Goal: Information Seeking & Learning: Learn about a topic

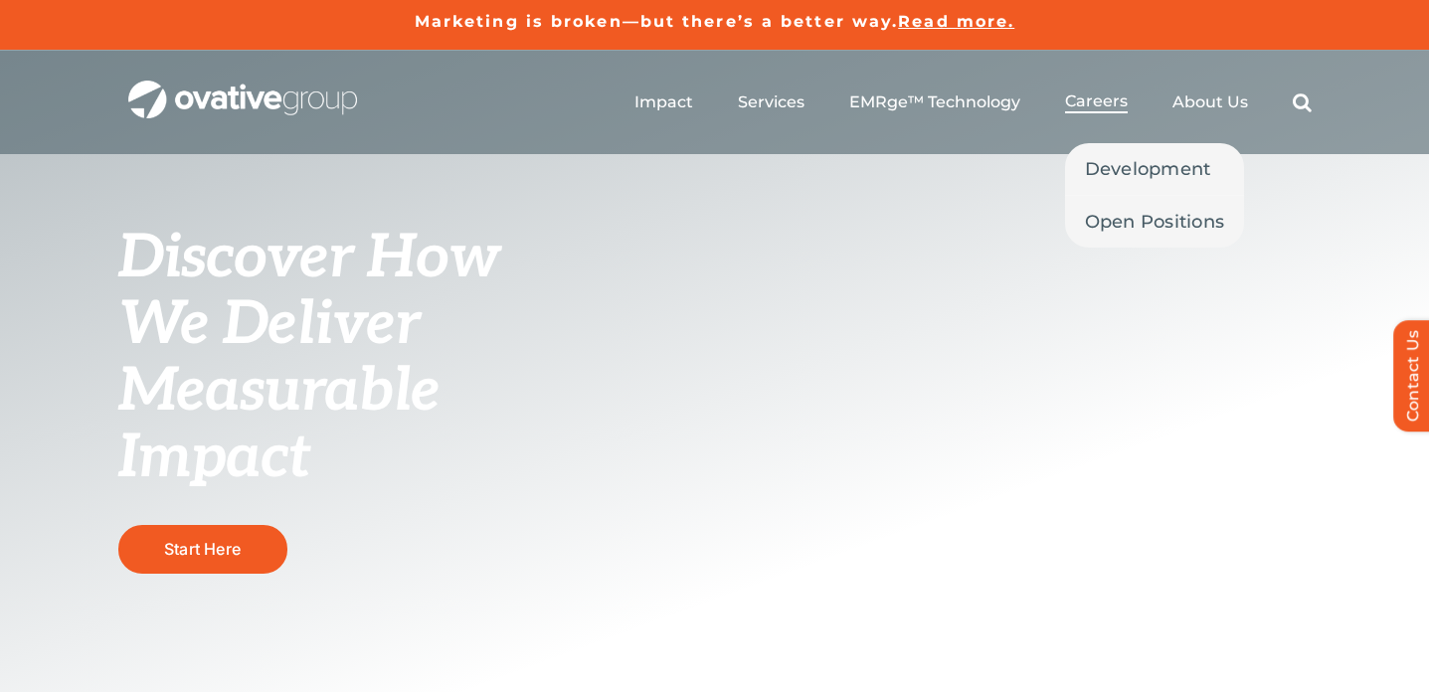
click at [1105, 103] on span "Careers" at bounding box center [1096, 101] width 63 height 20
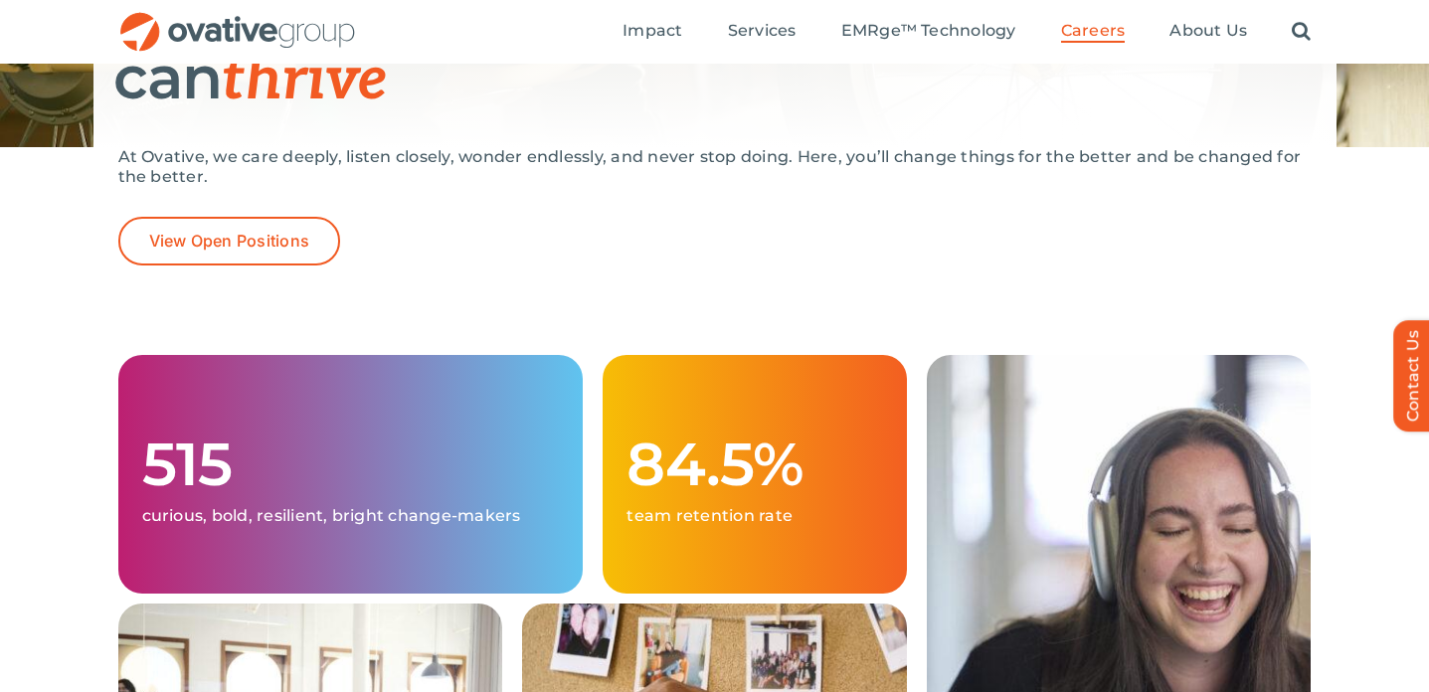
scroll to position [439, 0]
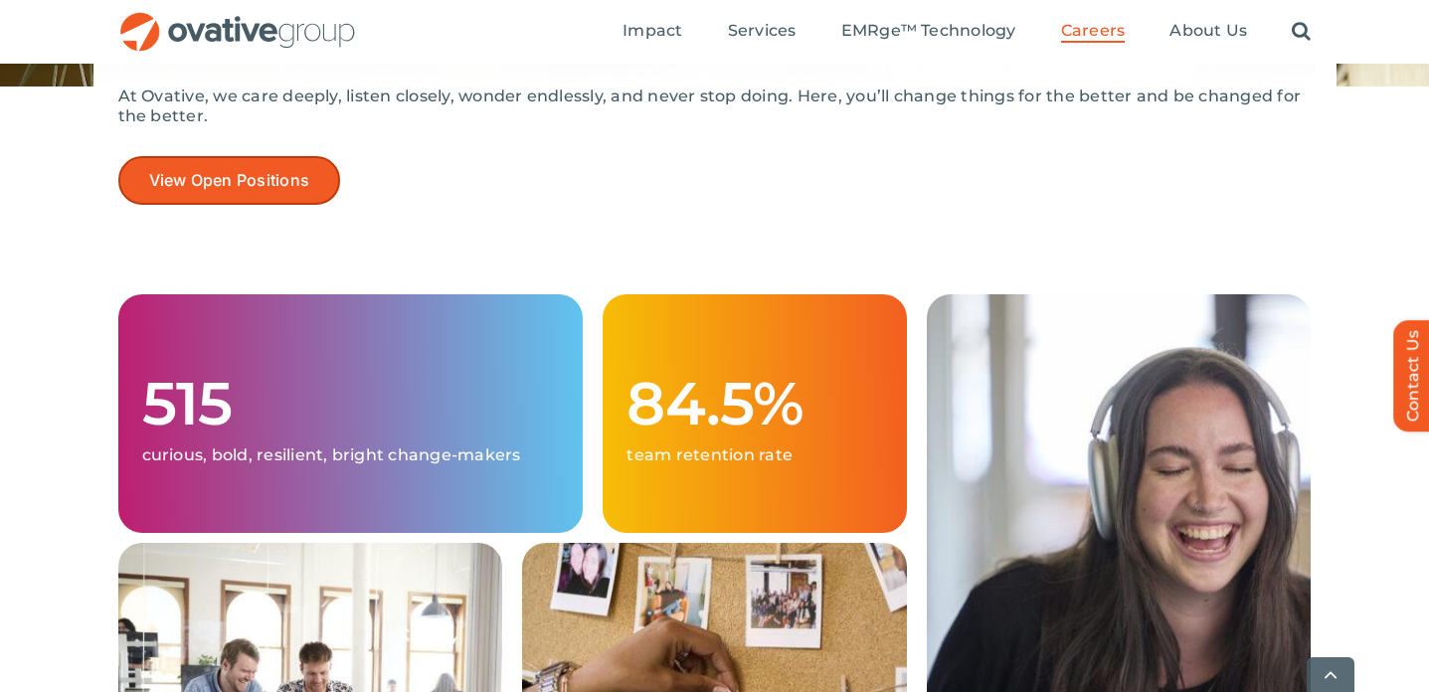
click at [149, 176] on span "View Open Positions" at bounding box center [229, 180] width 161 height 19
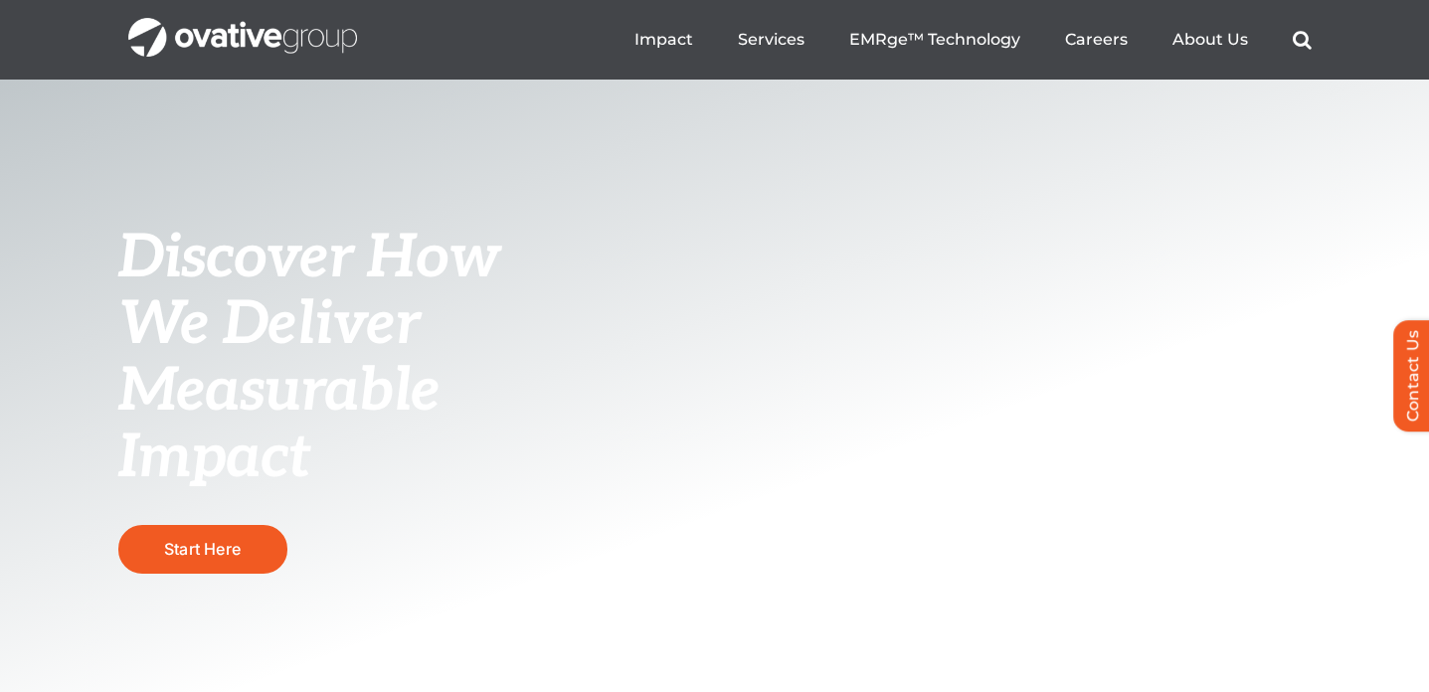
scroll to position [172, 0]
click at [195, 535] on link "Start Here" at bounding box center [202, 549] width 169 height 49
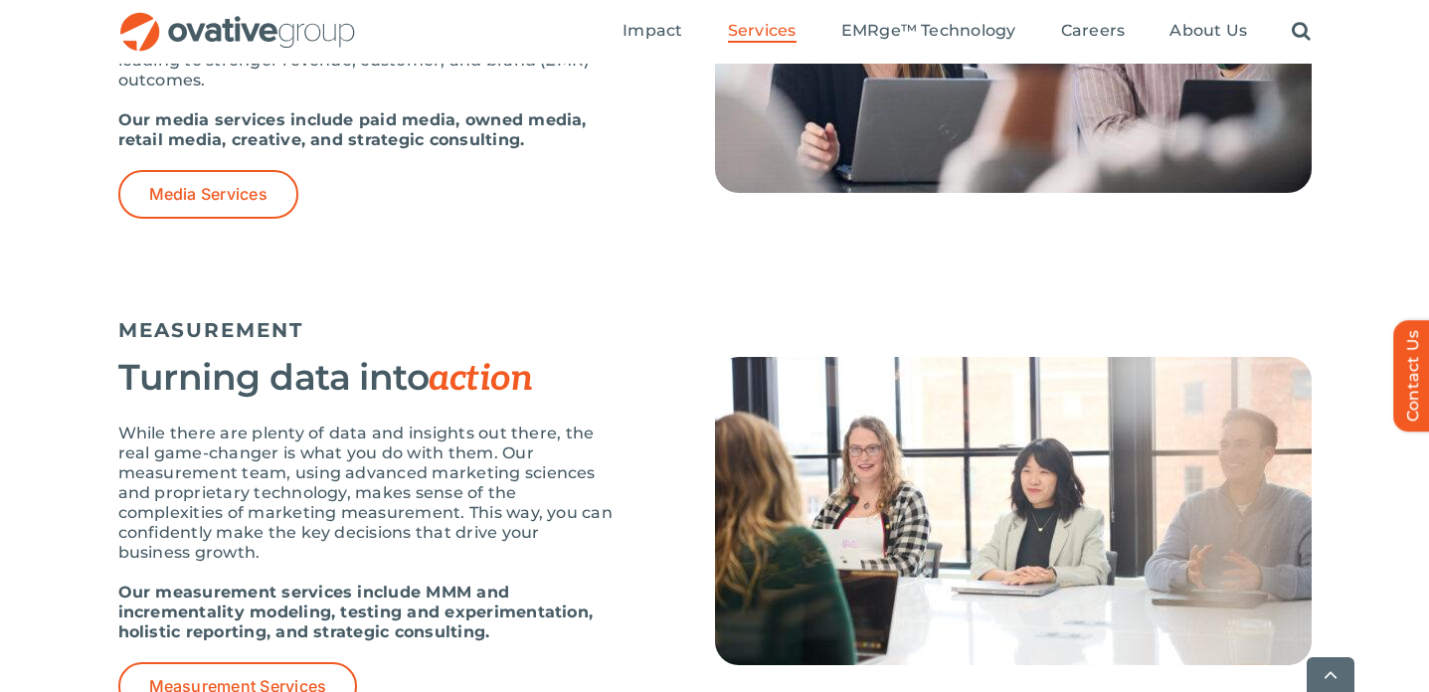
scroll to position [1627, 0]
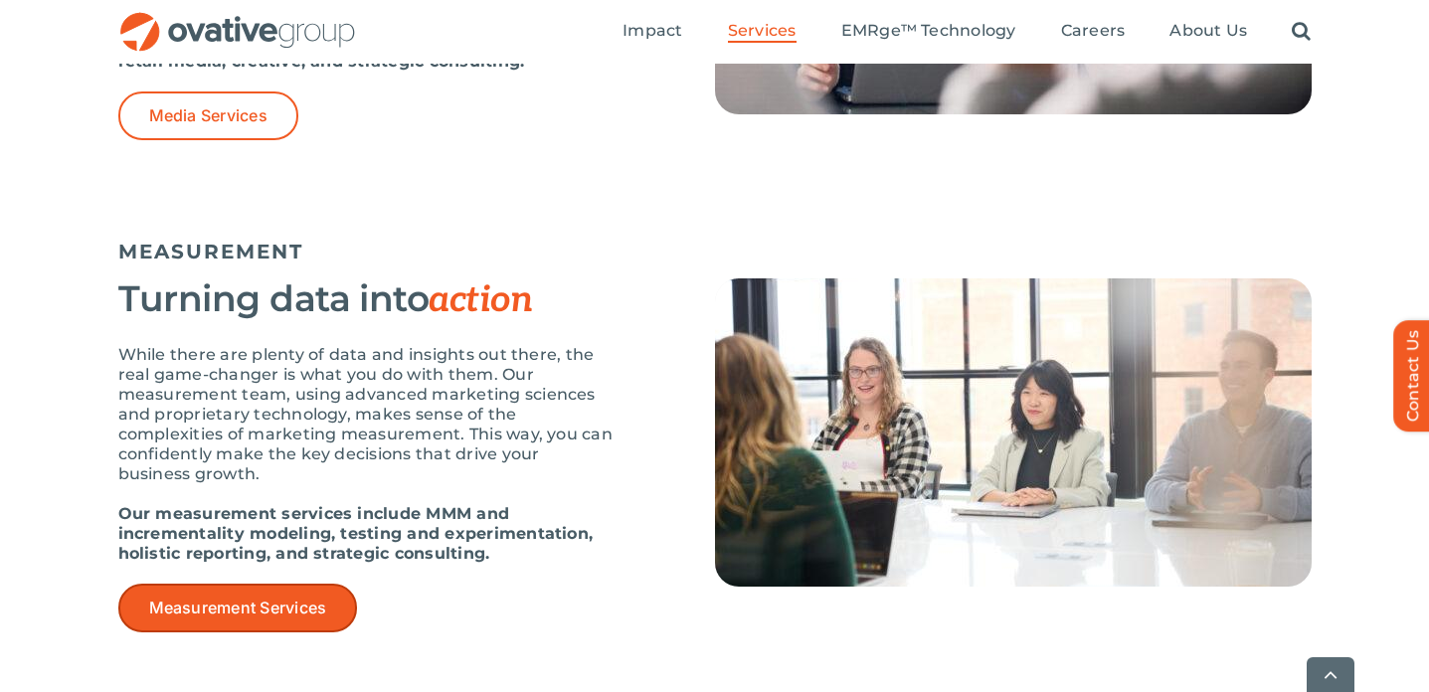
click at [240, 607] on span "Measurement Services" at bounding box center [238, 608] width 178 height 19
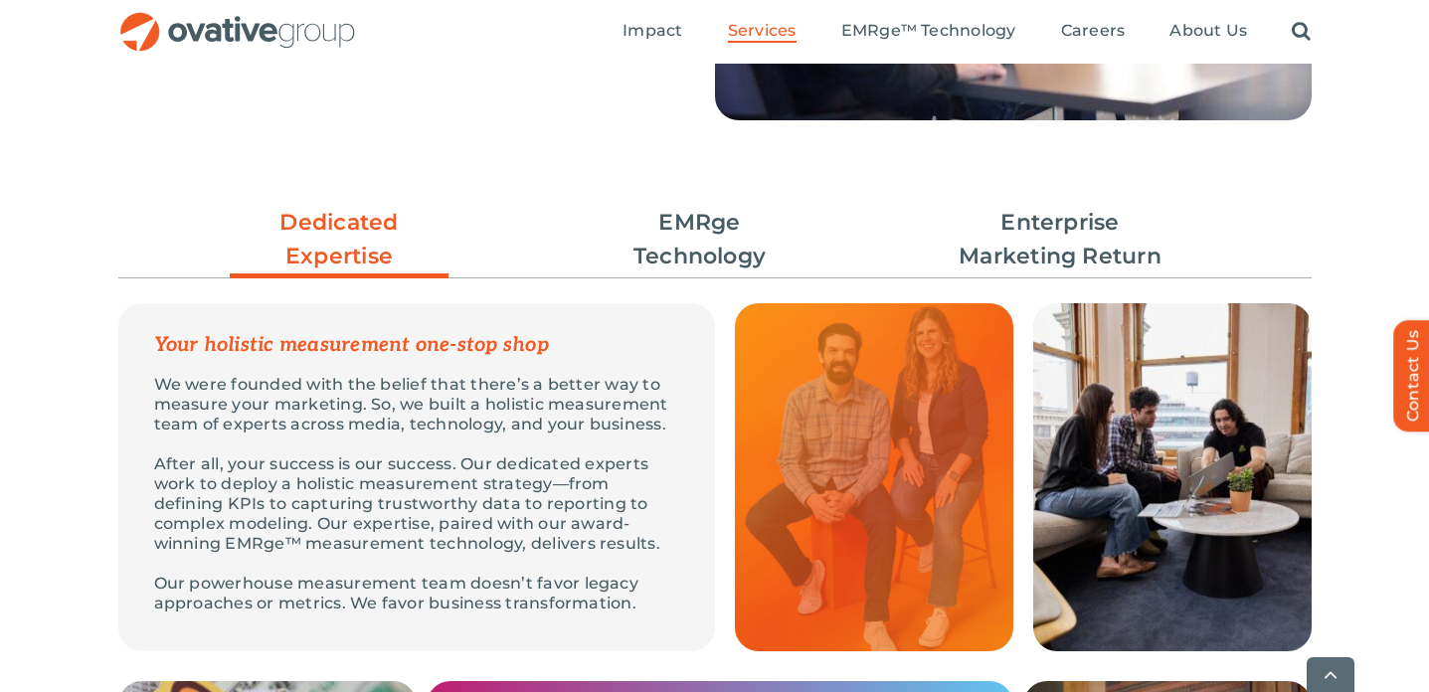
scroll to position [612, 0]
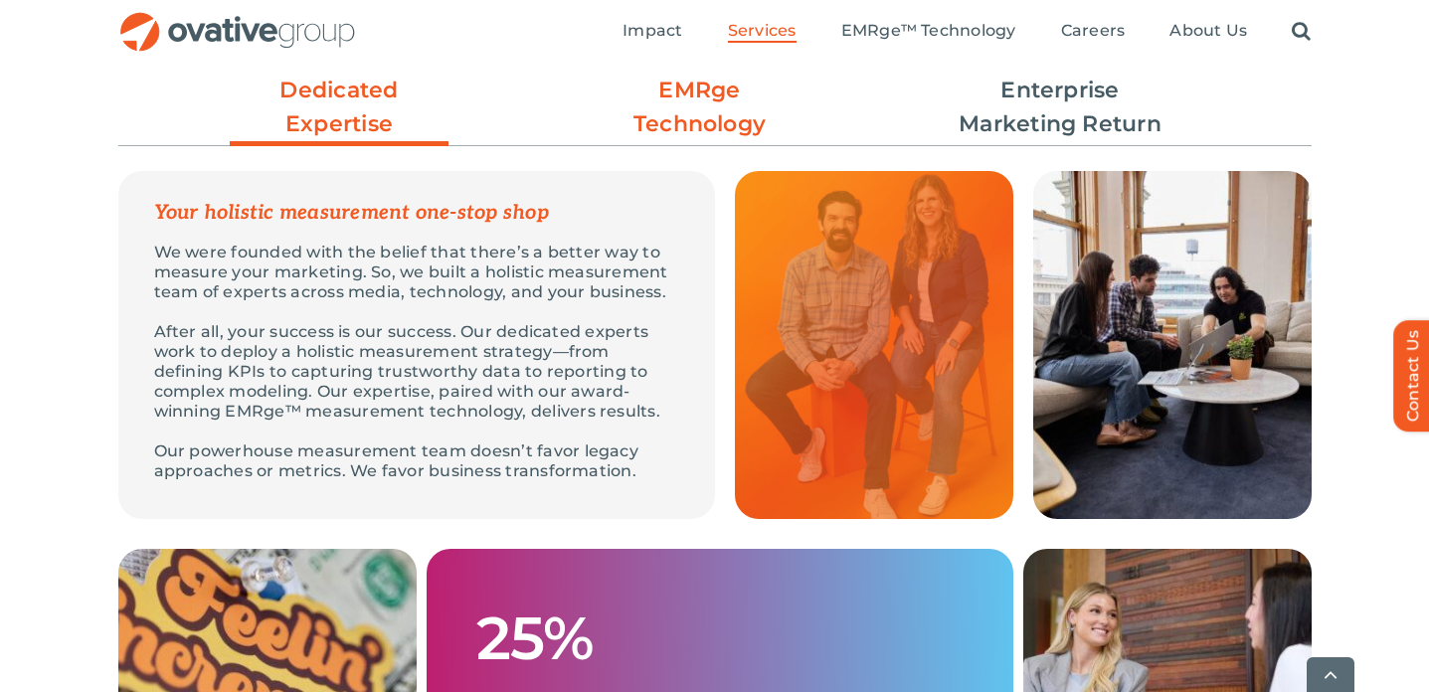
click at [715, 118] on link "EMRge Technology" at bounding box center [700, 108] width 219 height 68
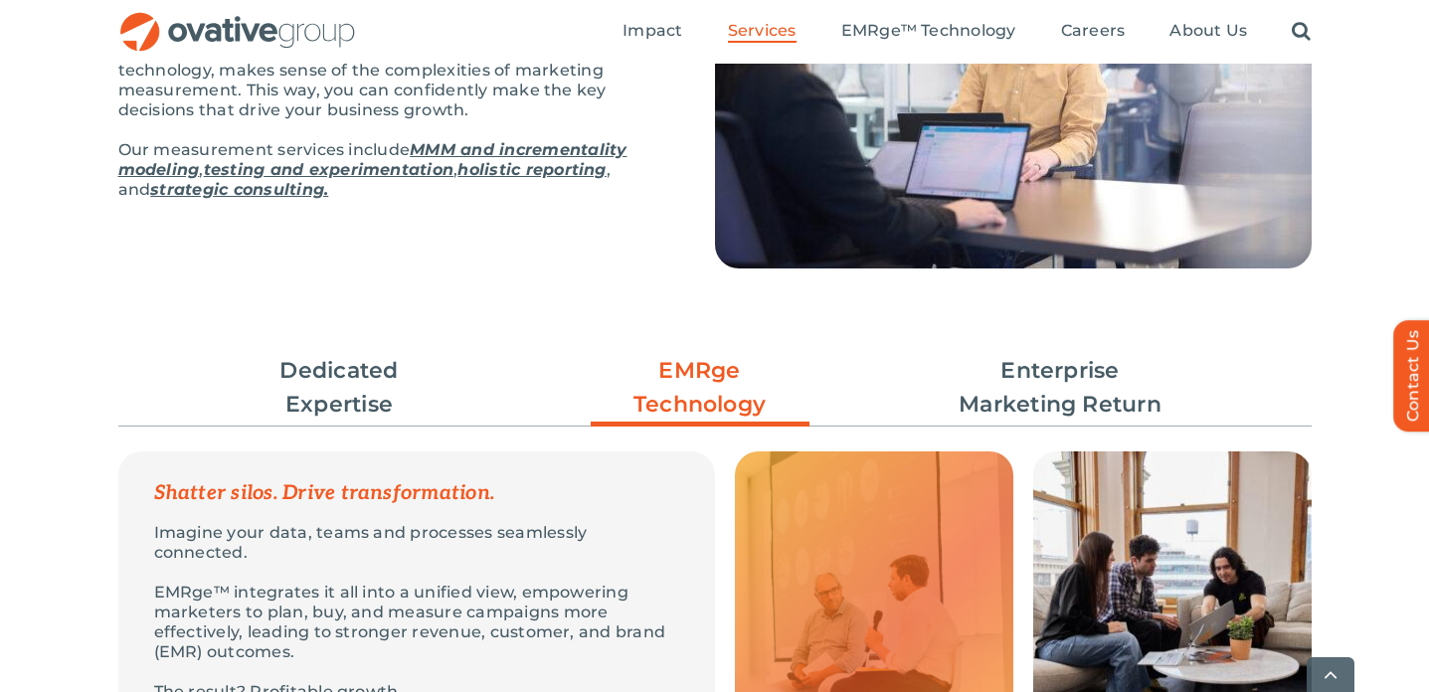
scroll to position [388, 0]
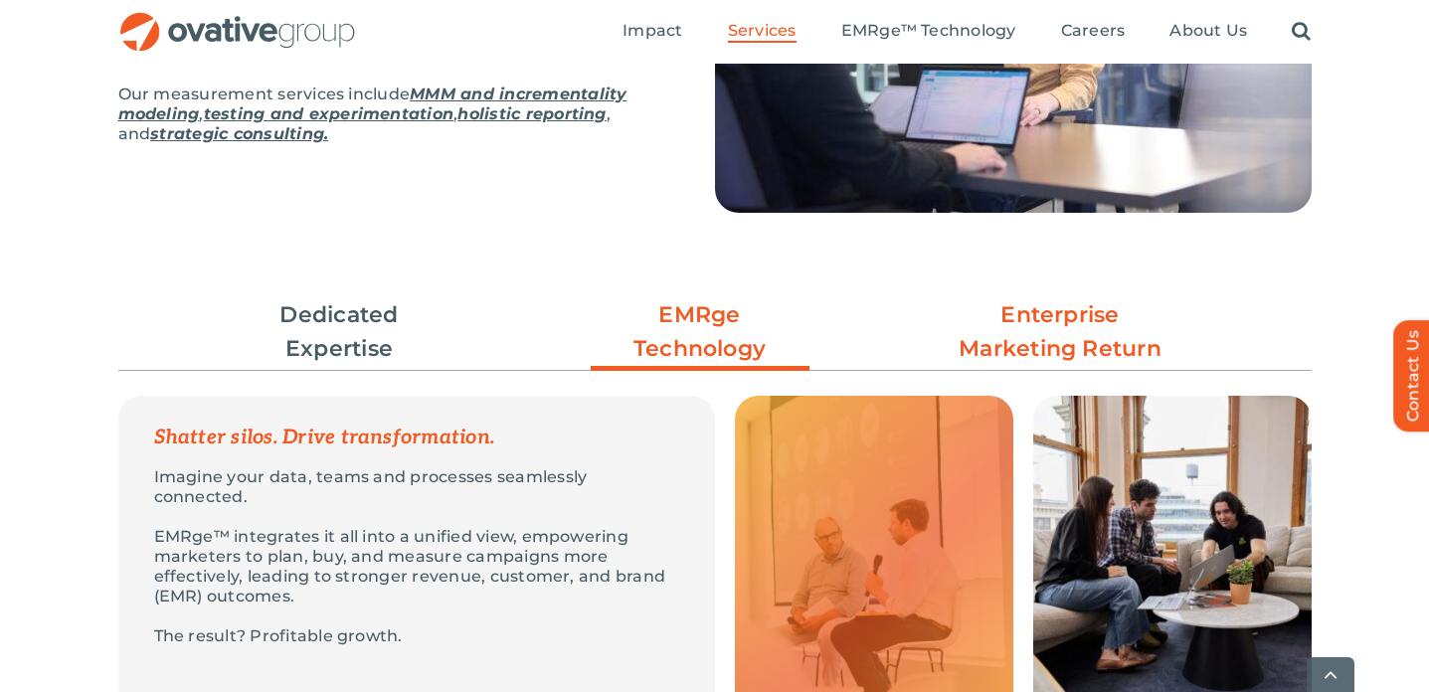
click at [997, 342] on link "Enterprise Marketing Return" at bounding box center [1059, 332] width 219 height 68
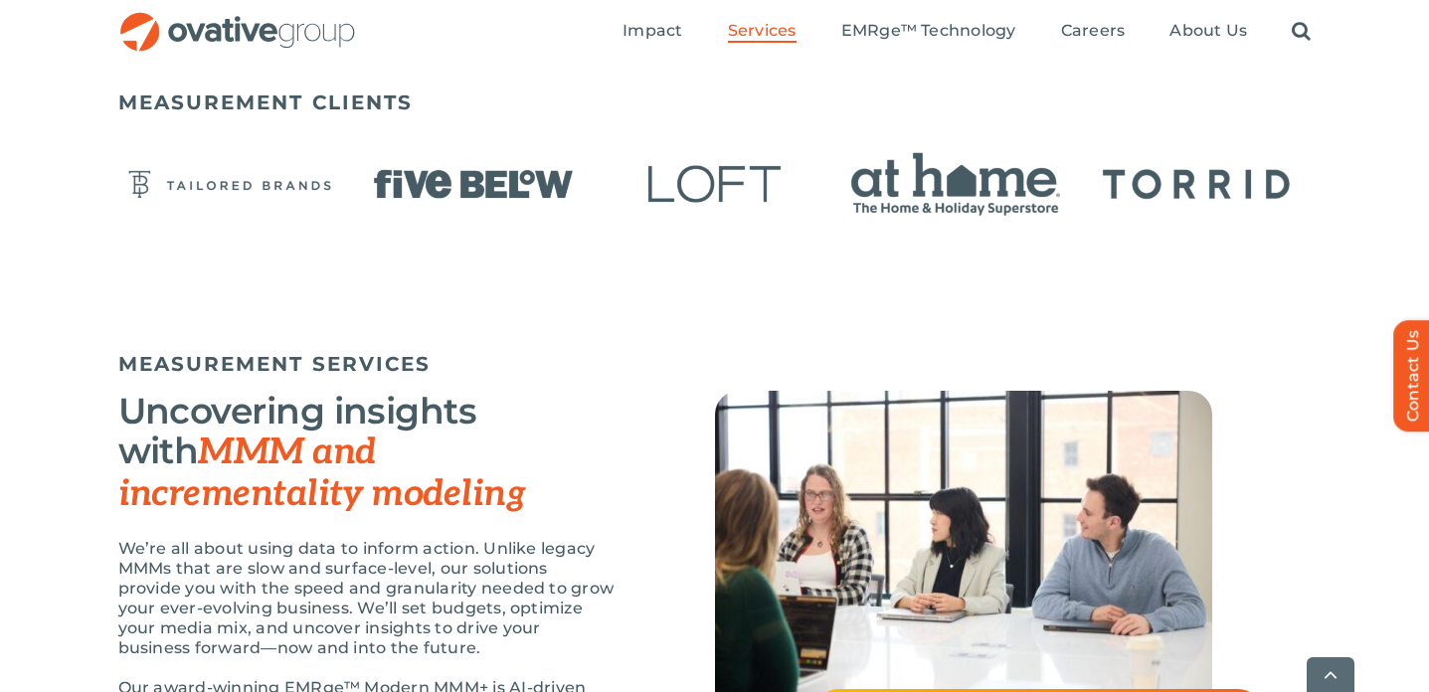
scroll to position [1792, 0]
